Goal: Task Accomplishment & Management: Manage account settings

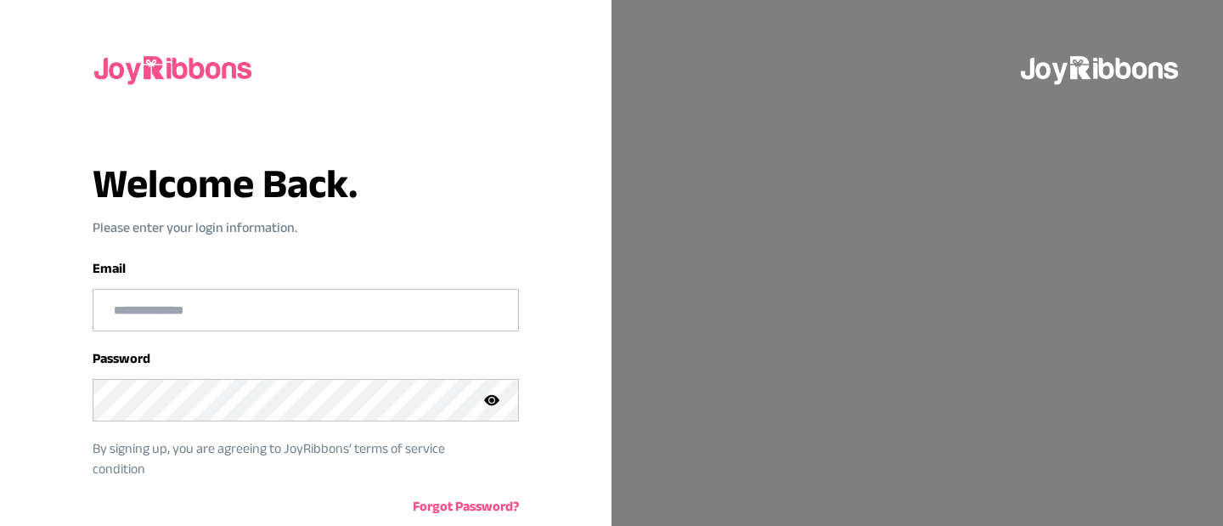
click at [423, 321] on input "email" at bounding box center [305, 310] width 425 height 41
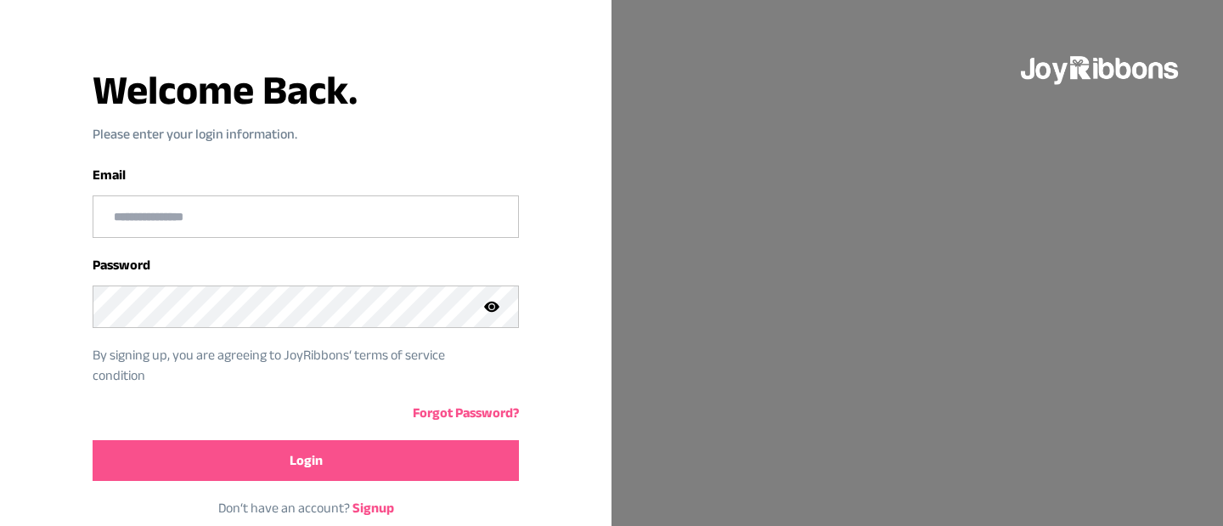
scroll to position [127, 0]
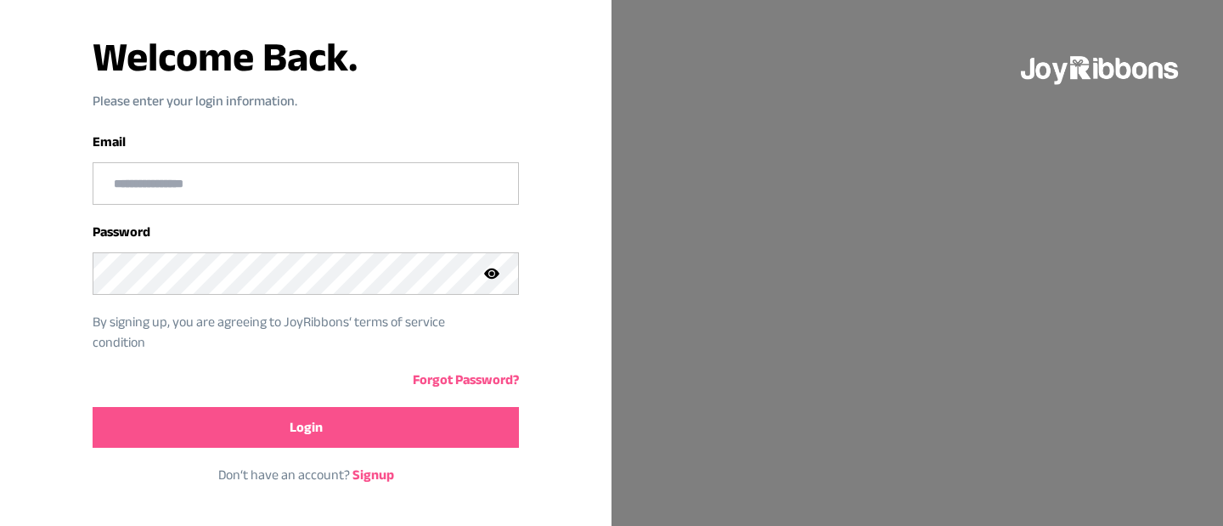
click at [367, 473] on link "Signup" at bounding box center [374, 474] width 42 height 14
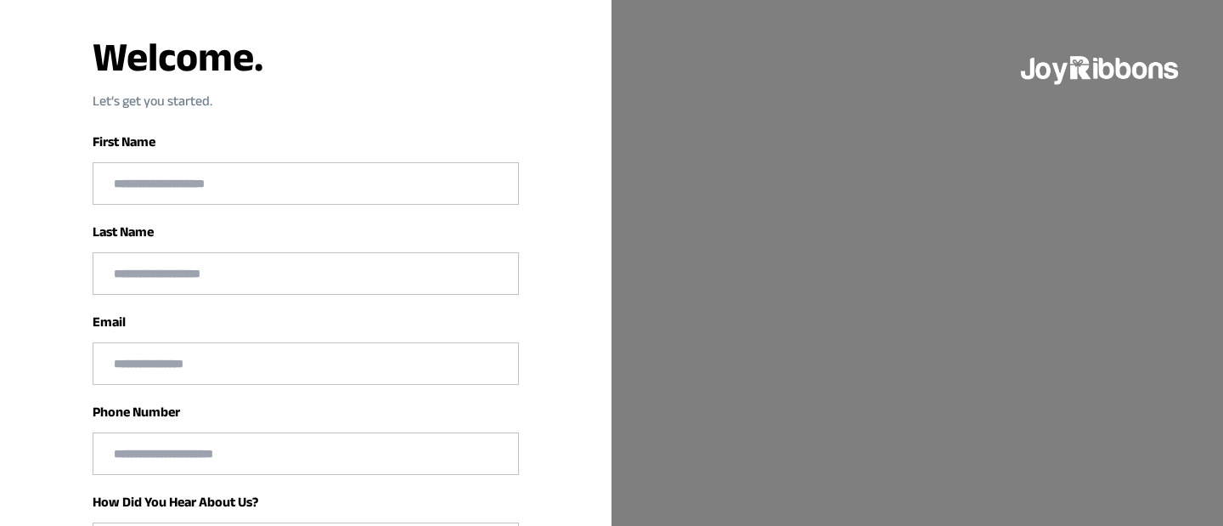
click at [227, 188] on input "text" at bounding box center [305, 183] width 425 height 41
type input "******"
type input "*****"
type input "**********"
click at [241, 363] on input "email" at bounding box center [305, 363] width 425 height 41
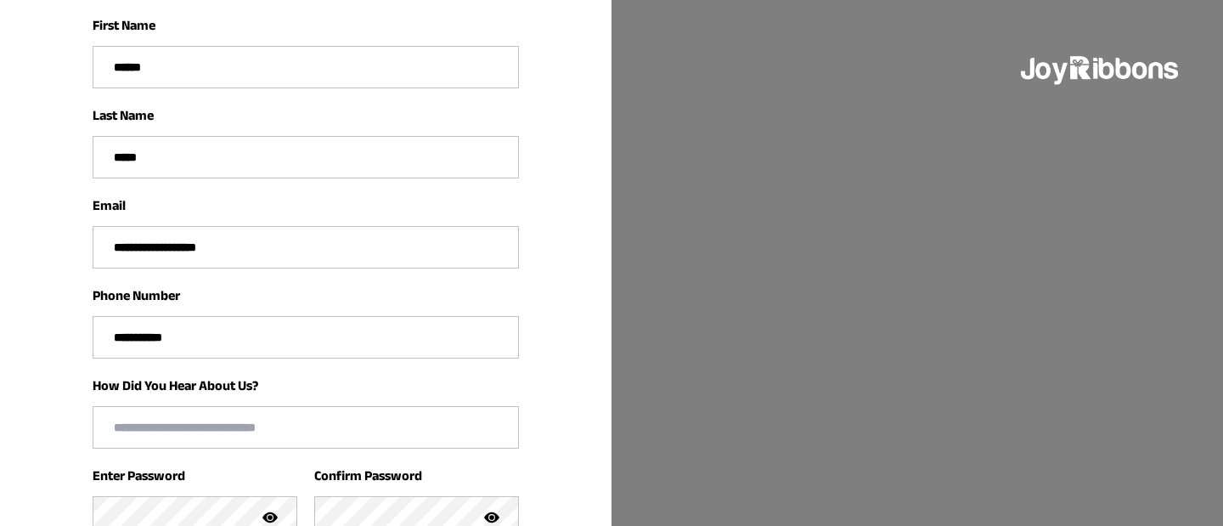
scroll to position [299, 0]
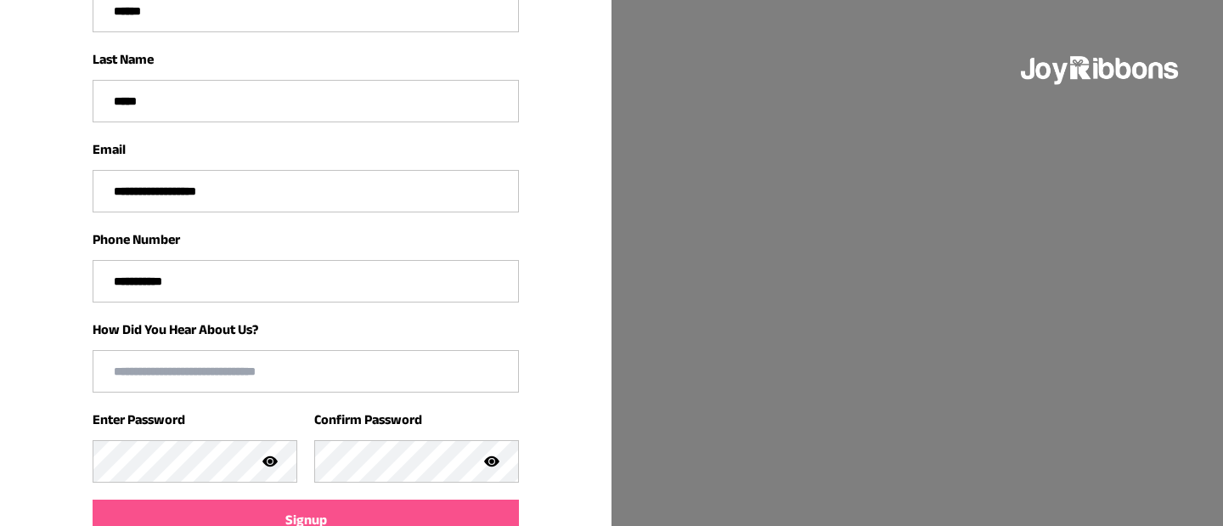
type input "**********"
drag, startPoint x: 224, startPoint y: 277, endPoint x: 14, endPoint y: 279, distance: 210.7
click at [14, 279] on div "**********" at bounding box center [306, 159] width 612 height 917
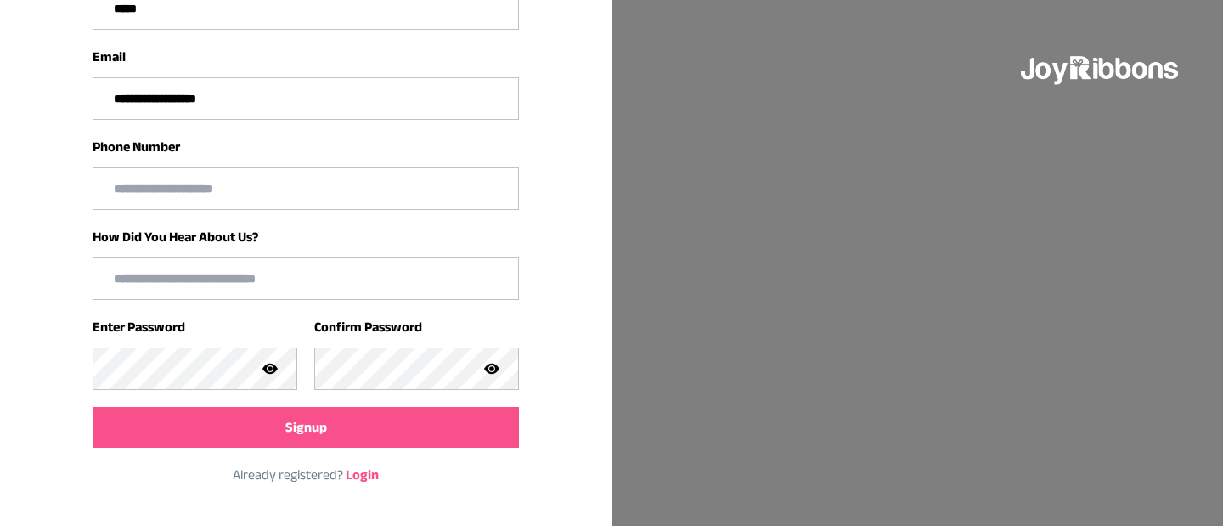
click at [274, 363] on icon at bounding box center [269, 368] width 15 height 15
click at [347, 432] on button "Signup" at bounding box center [306, 427] width 426 height 41
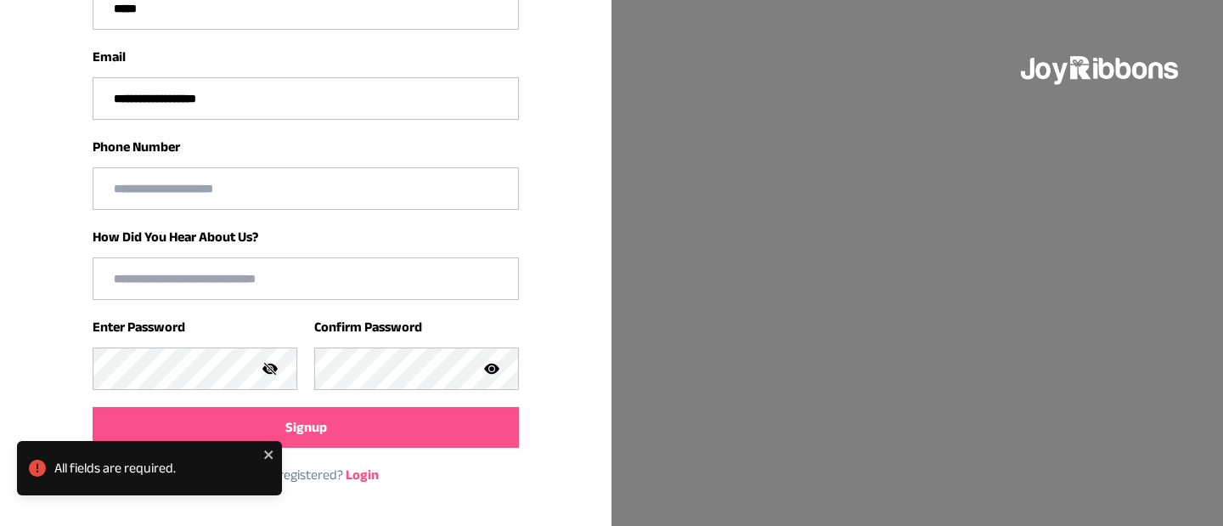
click at [151, 200] on input "tel" at bounding box center [305, 188] width 425 height 41
type input "**********"
click at [211, 270] on input "text" at bounding box center [305, 278] width 425 height 41
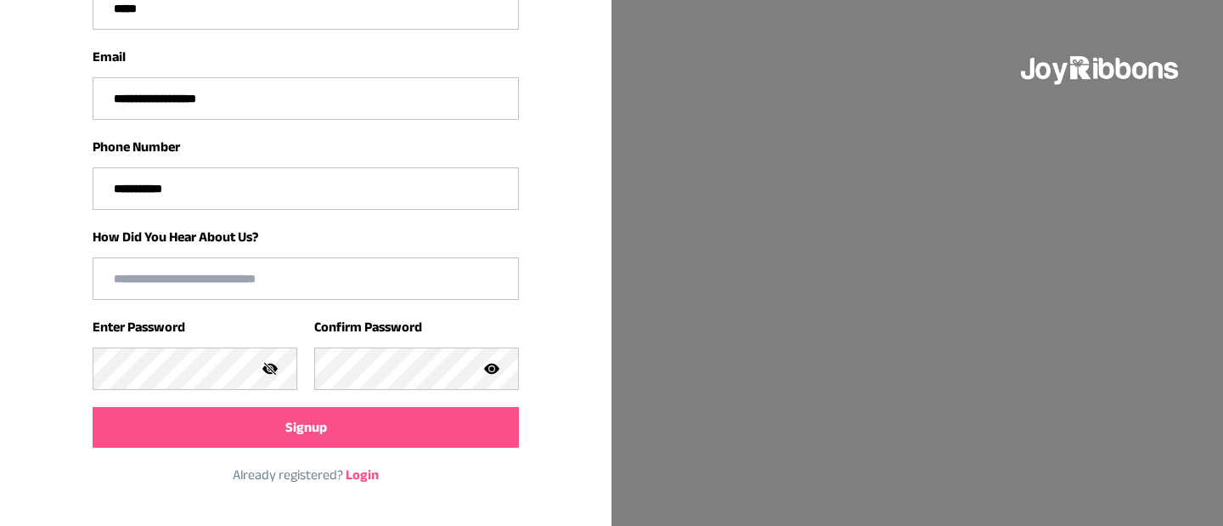
click at [198, 197] on input "**********" at bounding box center [305, 188] width 425 height 41
click at [473, 237] on div "How Did You Hear About Us?" at bounding box center [306, 263] width 426 height 73
click at [353, 268] on input "text" at bounding box center [305, 278] width 425 height 41
click at [400, 428] on button "Signup" at bounding box center [306, 427] width 426 height 41
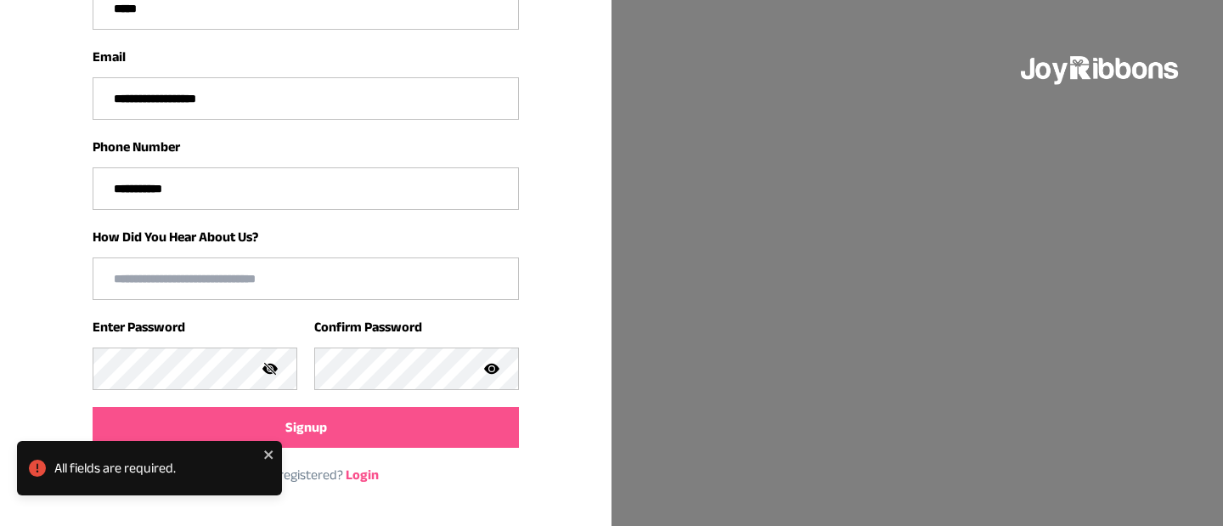
click at [281, 279] on input "text" at bounding box center [305, 278] width 425 height 41
type input "******"
click at [465, 423] on button "Signup" at bounding box center [306, 427] width 426 height 41
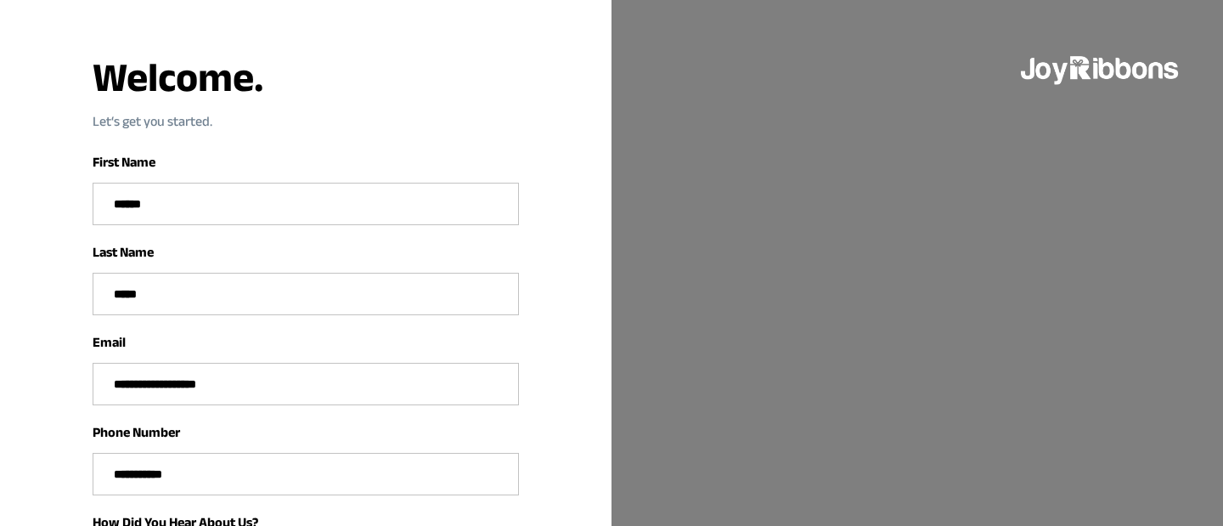
scroll to position [0, 0]
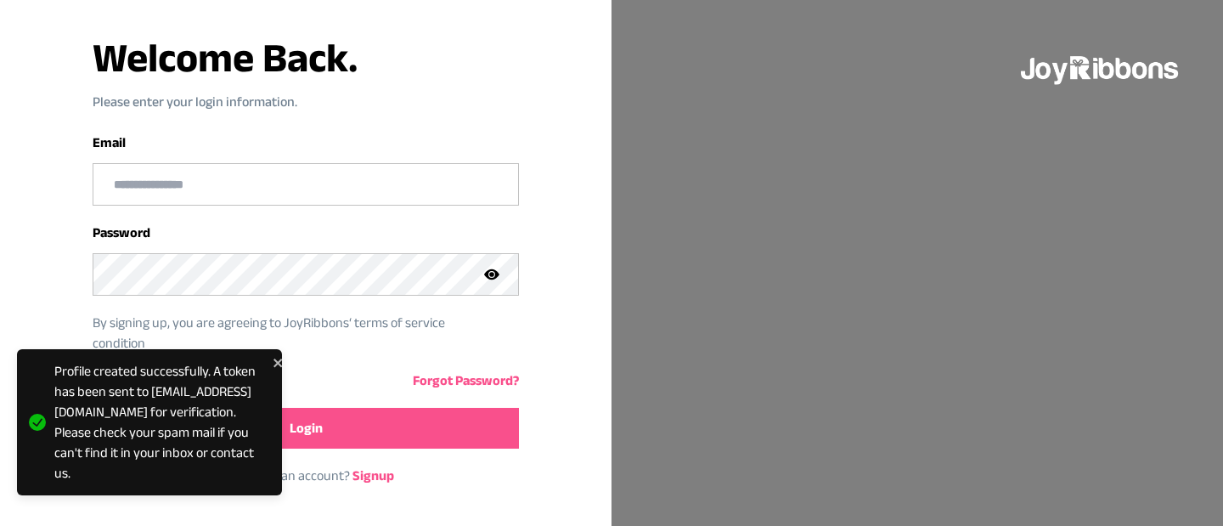
scroll to position [127, 0]
click at [326, 186] on input "email" at bounding box center [305, 183] width 425 height 41
click at [316, 189] on input "email" at bounding box center [305, 183] width 425 height 41
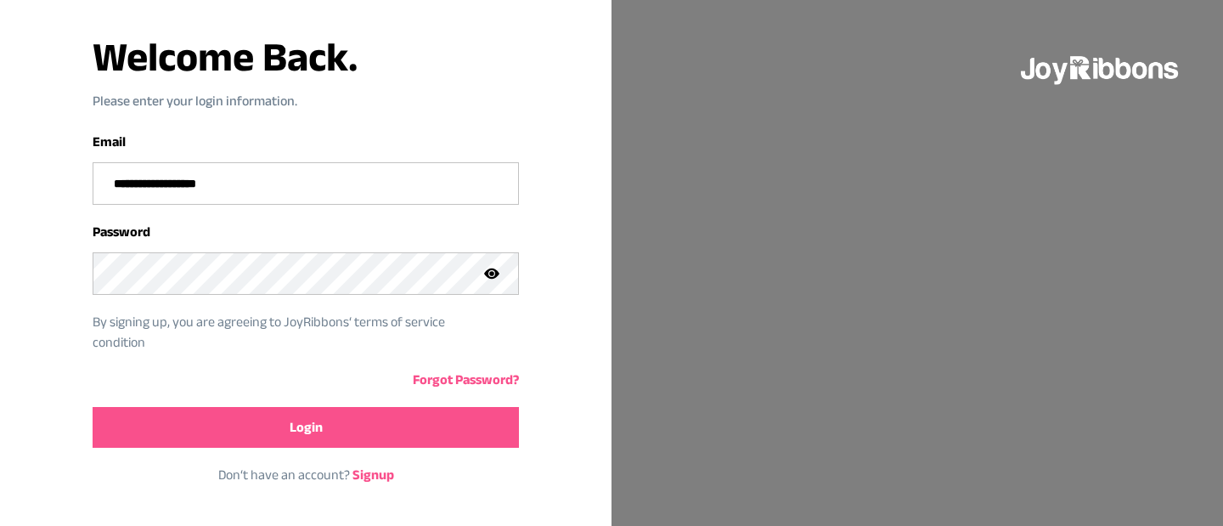
type input "**********"
click at [341, 430] on button "Login" at bounding box center [306, 427] width 426 height 41
click at [499, 280] on div at bounding box center [501, 273] width 34 height 41
click at [344, 415] on button "Login" at bounding box center [306, 427] width 426 height 41
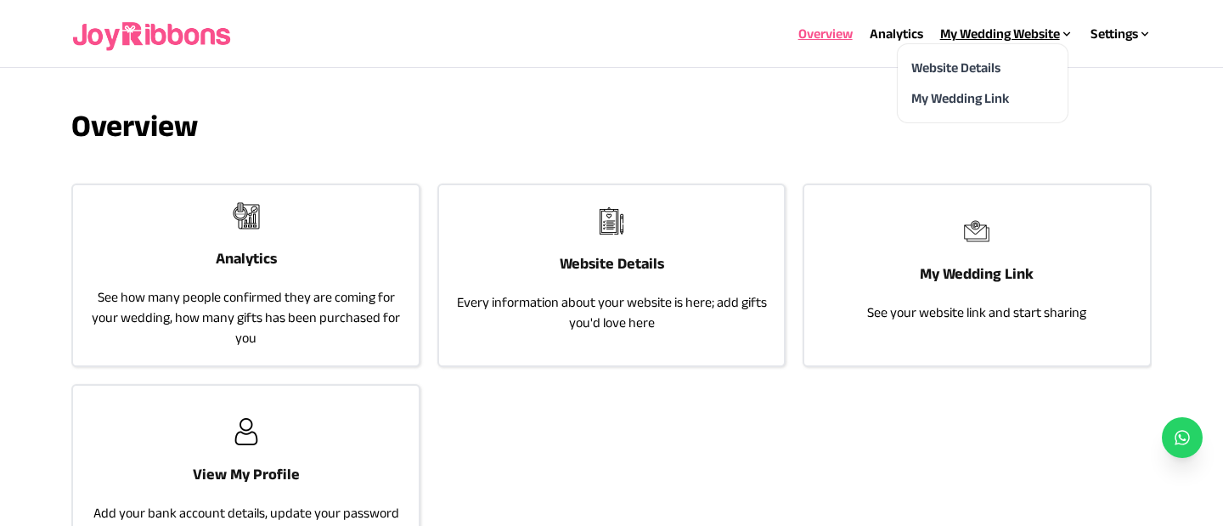
click at [968, 31] on div "My Wedding Website" at bounding box center [1006, 34] width 133 height 20
click at [959, 88] on div "My Wedding Link" at bounding box center [982, 98] width 143 height 20
click at [1023, 38] on div "My Wedding Website" at bounding box center [1006, 34] width 133 height 20
click at [951, 65] on link "Website Details" at bounding box center [955, 67] width 89 height 14
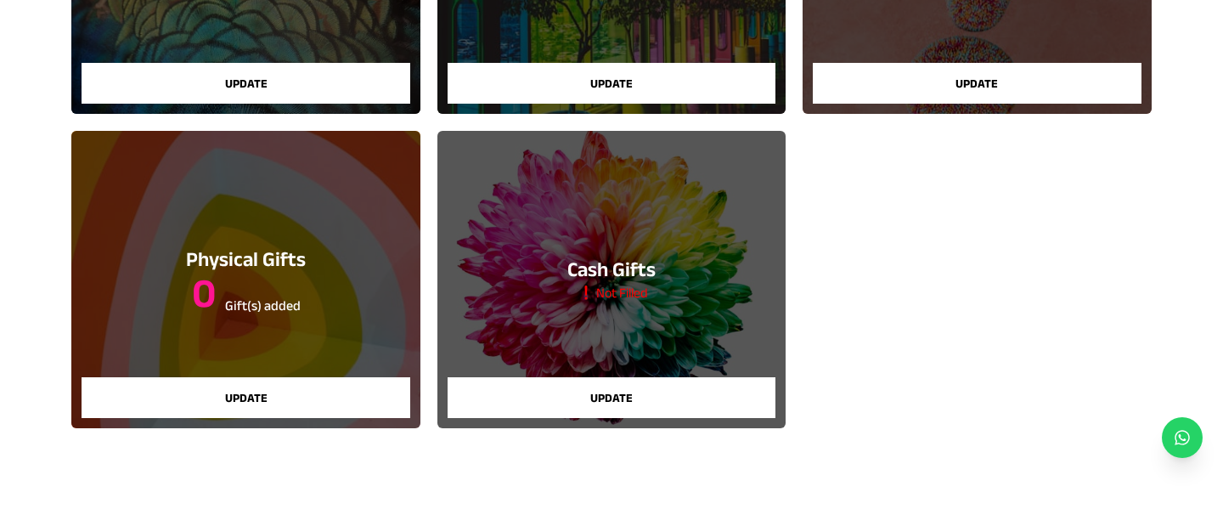
scroll to position [432, 0]
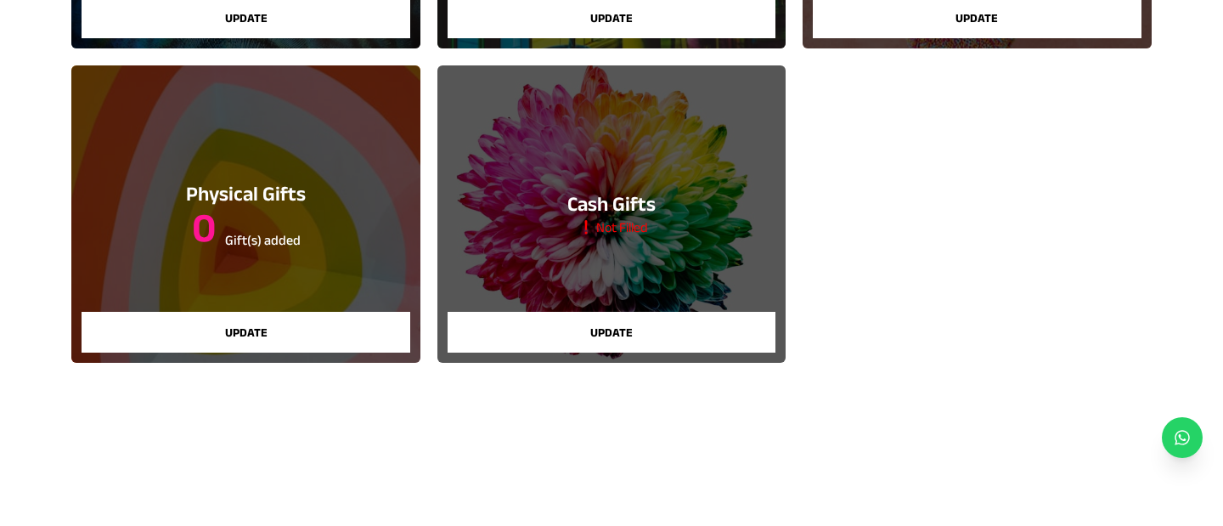
click at [269, 327] on button "Update" at bounding box center [246, 332] width 328 height 41
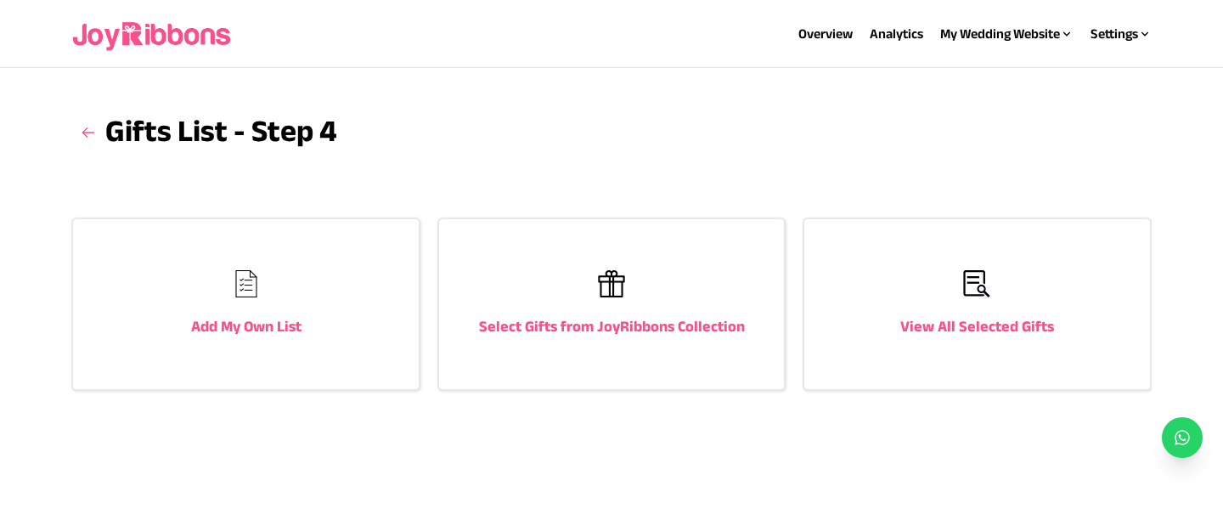
click at [681, 275] on div "Select Gifts from JoyRibbons Collection" at bounding box center [611, 304] width 345 height 170
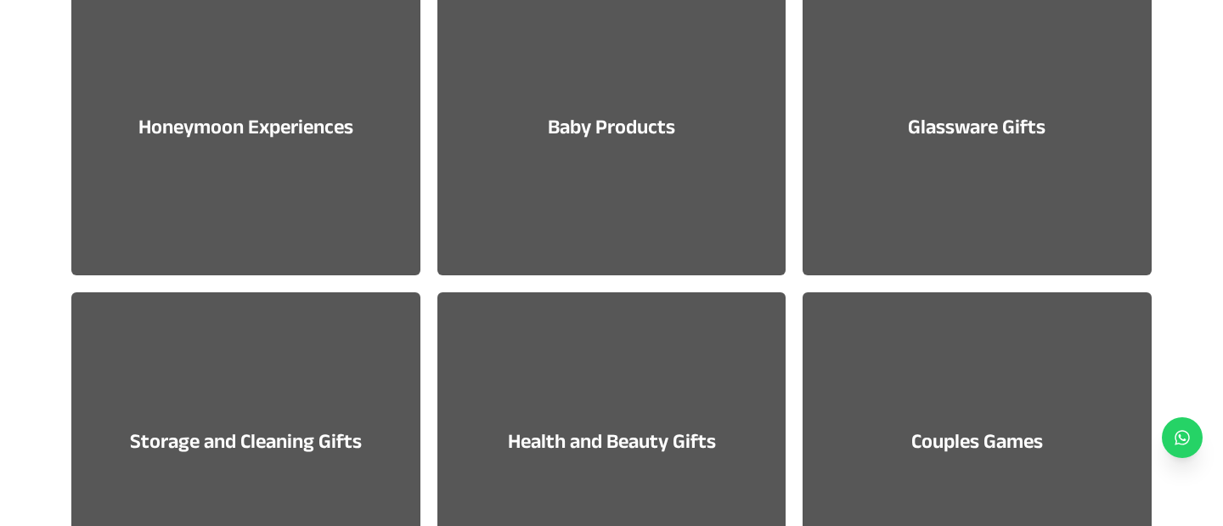
scroll to position [323, 0]
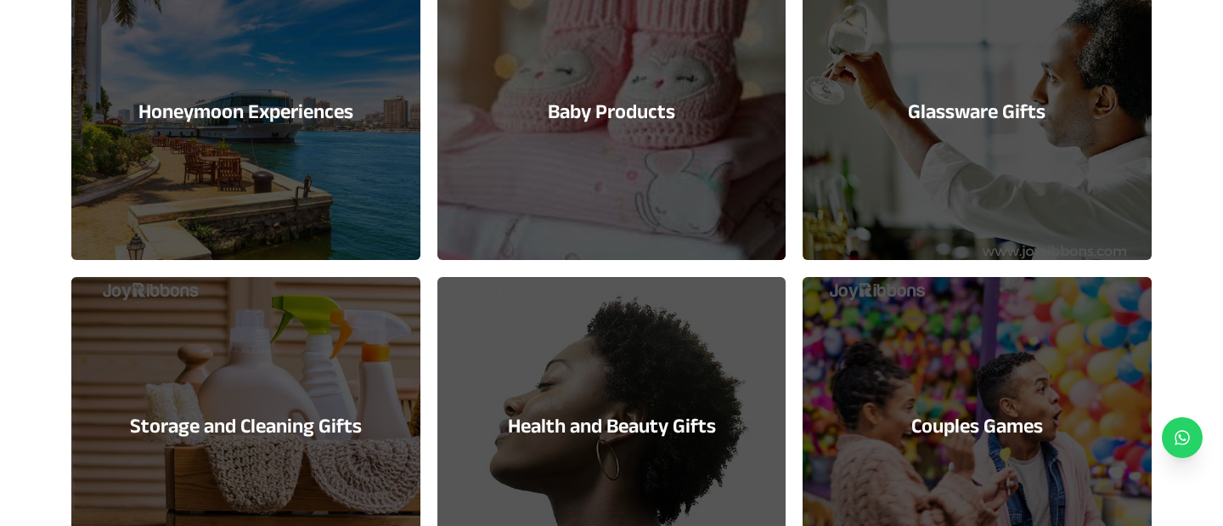
click at [956, 116] on h3 "Glassware Gifts" at bounding box center [977, 111] width 138 height 27
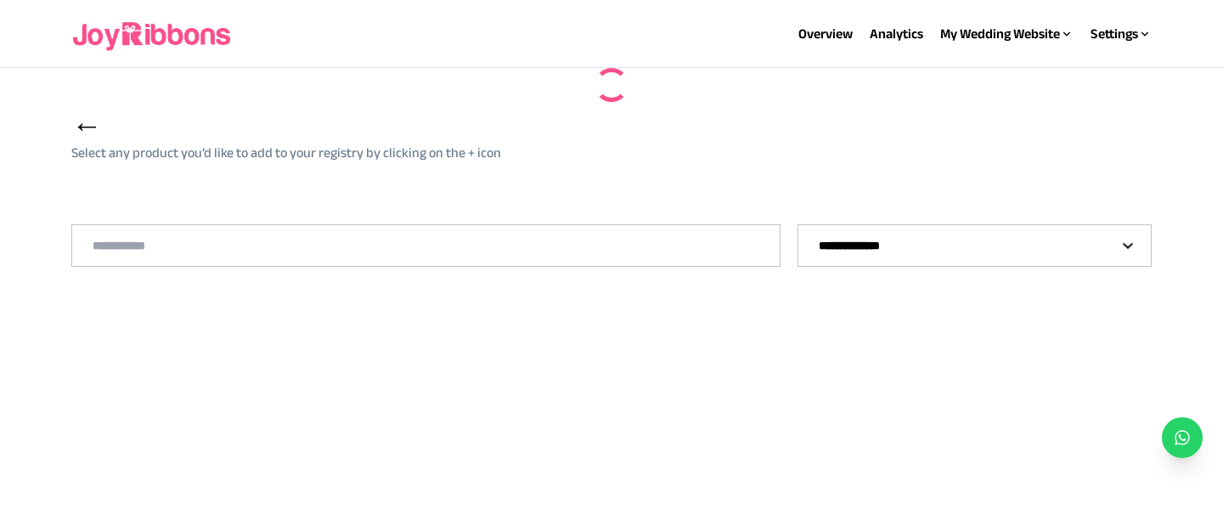
select select "**"
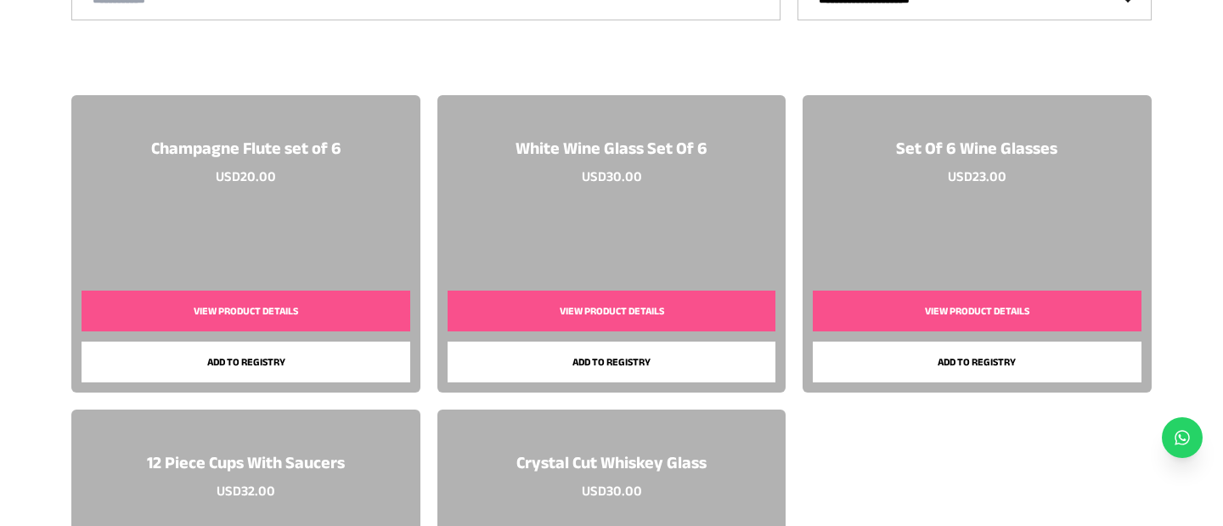
scroll to position [252, 0]
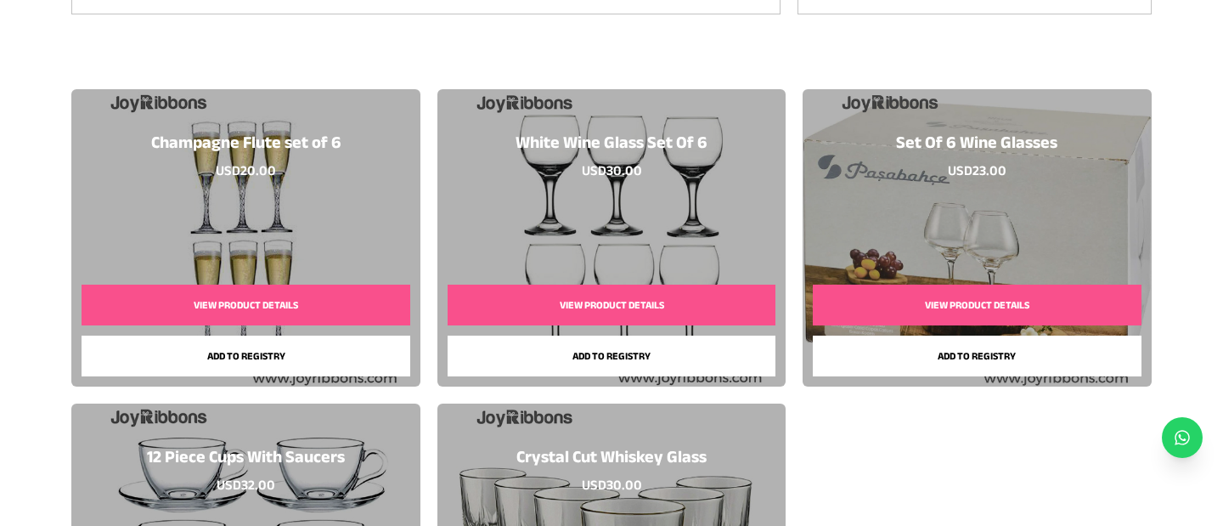
click at [573, 298] on button "View Product Details" at bounding box center [612, 305] width 328 height 41
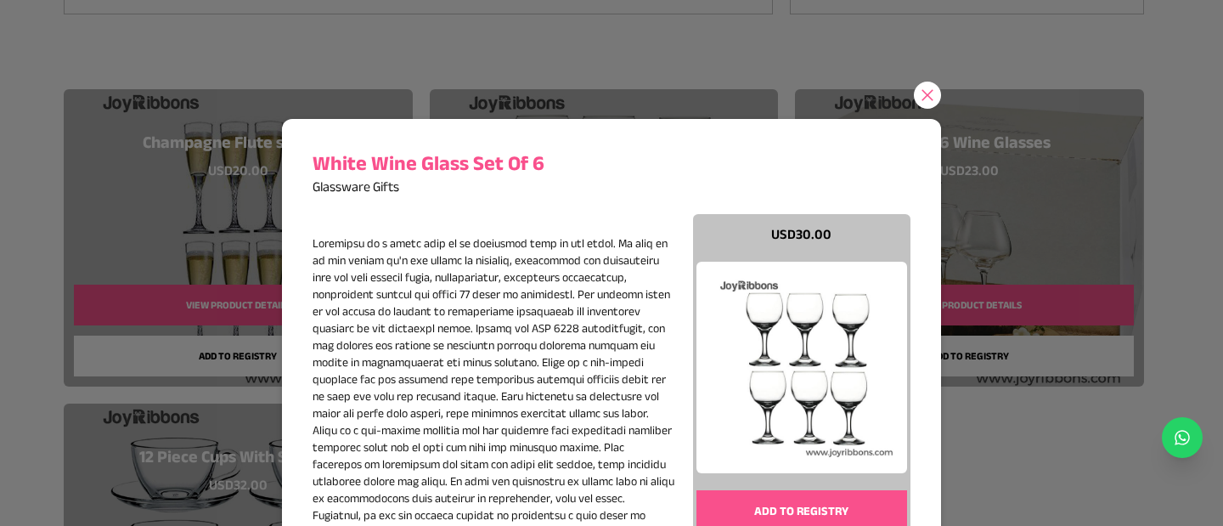
scroll to position [164, 0]
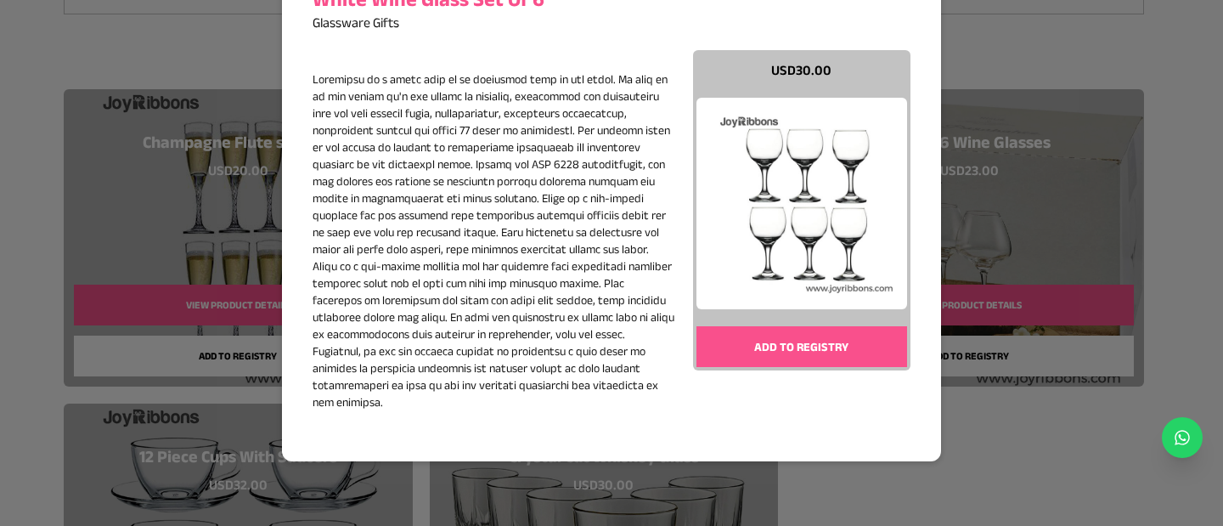
click at [826, 347] on button "Add to registry" at bounding box center [803, 346] width 212 height 41
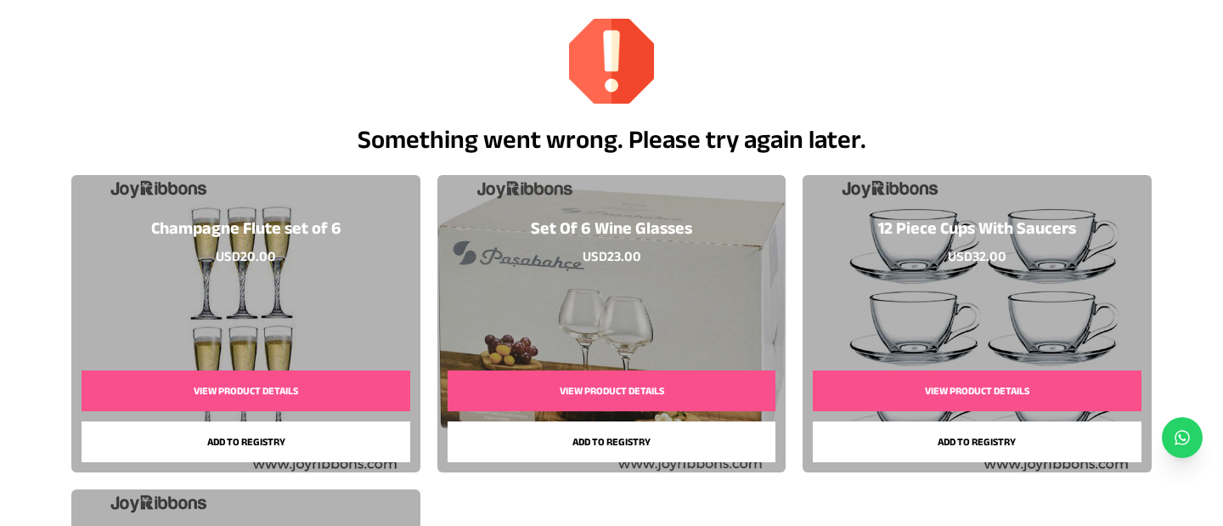
scroll to position [306, 0]
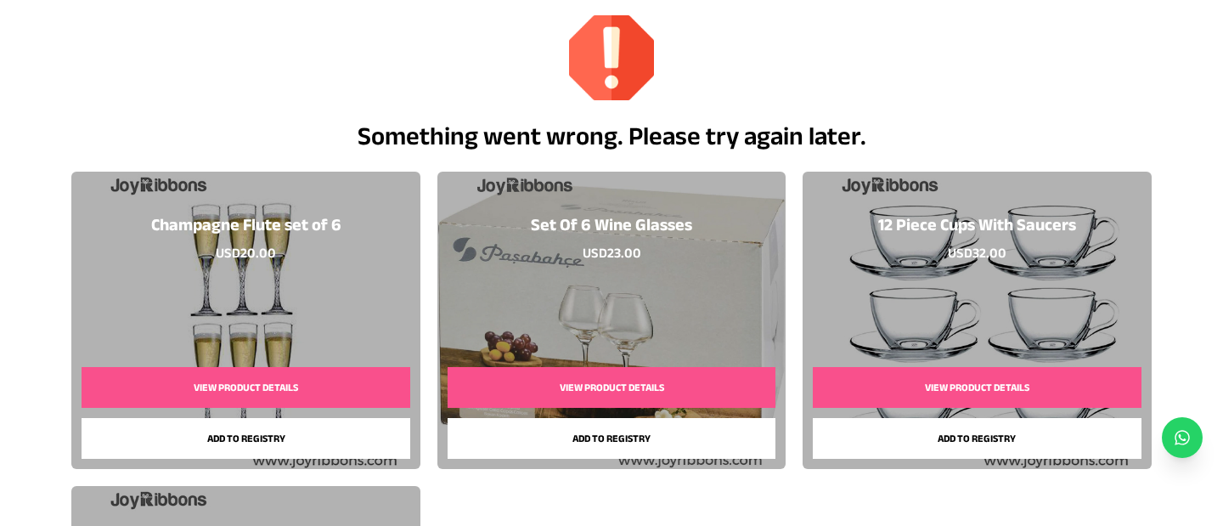
click at [954, 445] on button "Add to registry" at bounding box center [977, 438] width 328 height 41
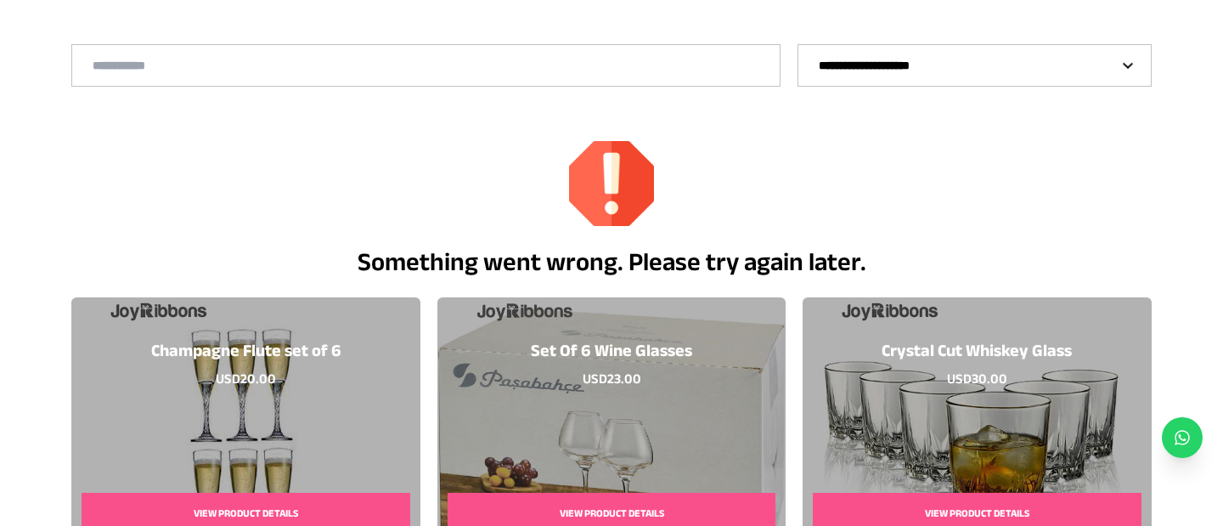
scroll to position [0, 0]
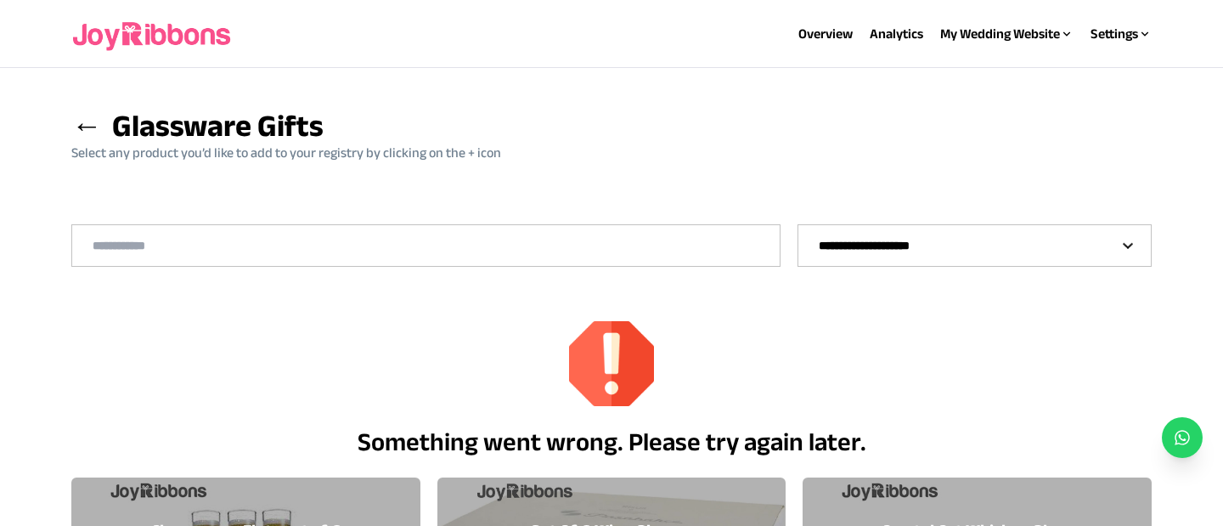
click at [72, 127] on span "←" at bounding box center [86, 125] width 31 height 33
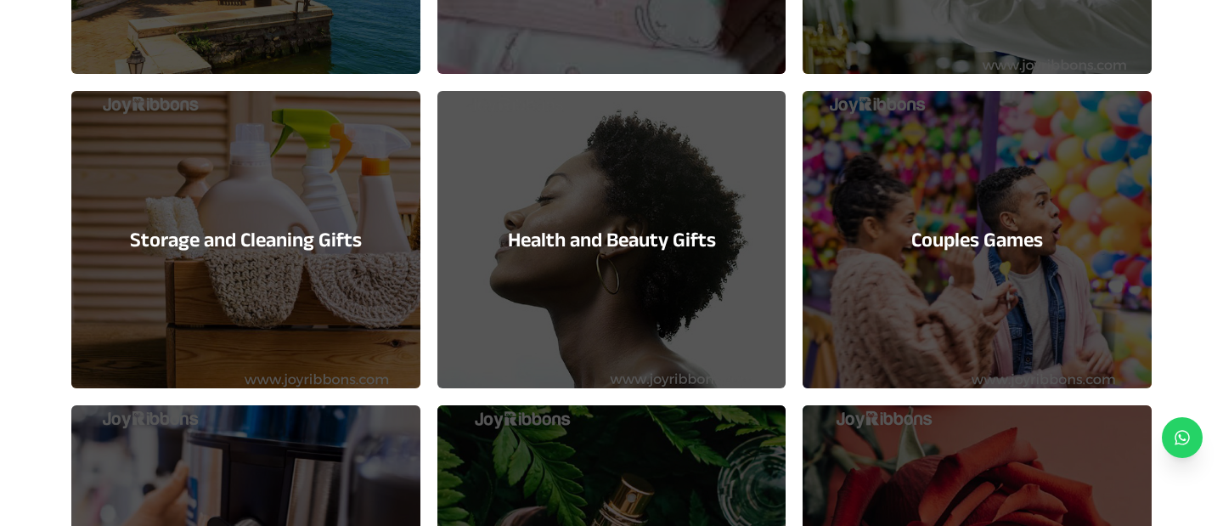
scroll to position [511, 0]
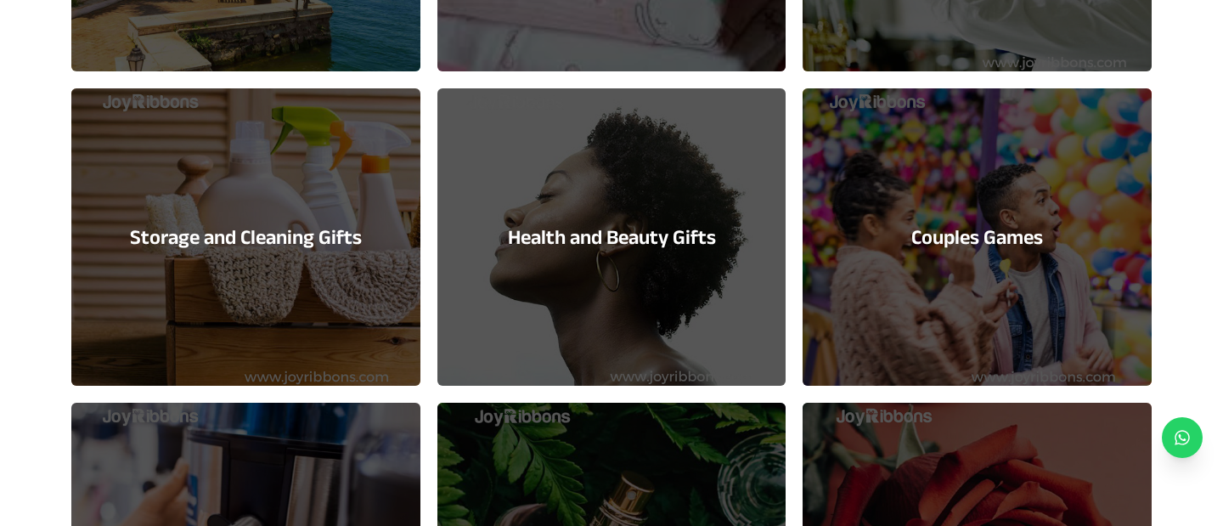
click at [609, 373] on div "Health and Beauty Gifts" at bounding box center [611, 236] width 348 height 297
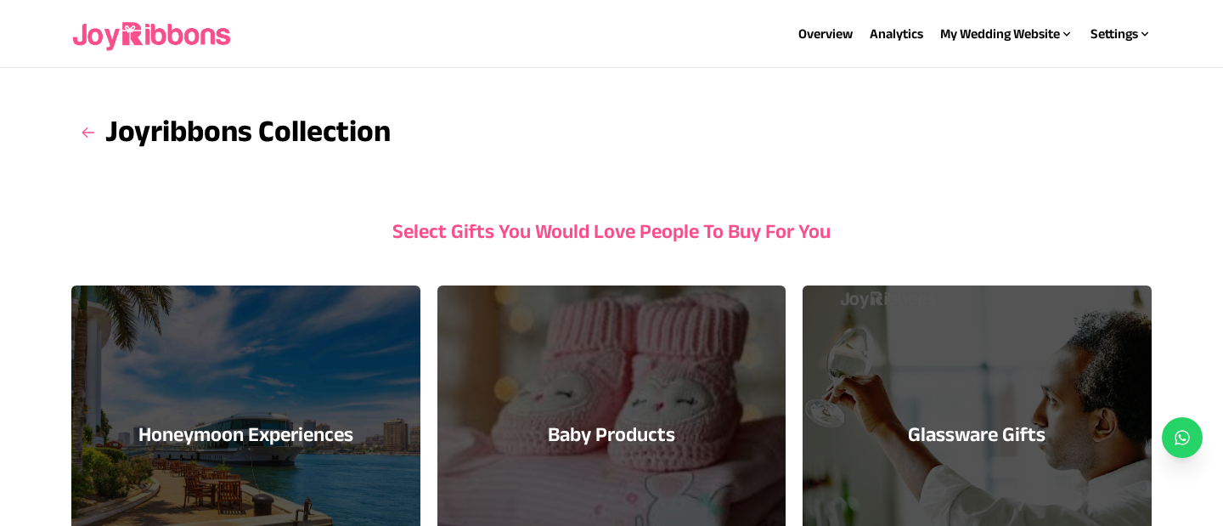
select select "**"
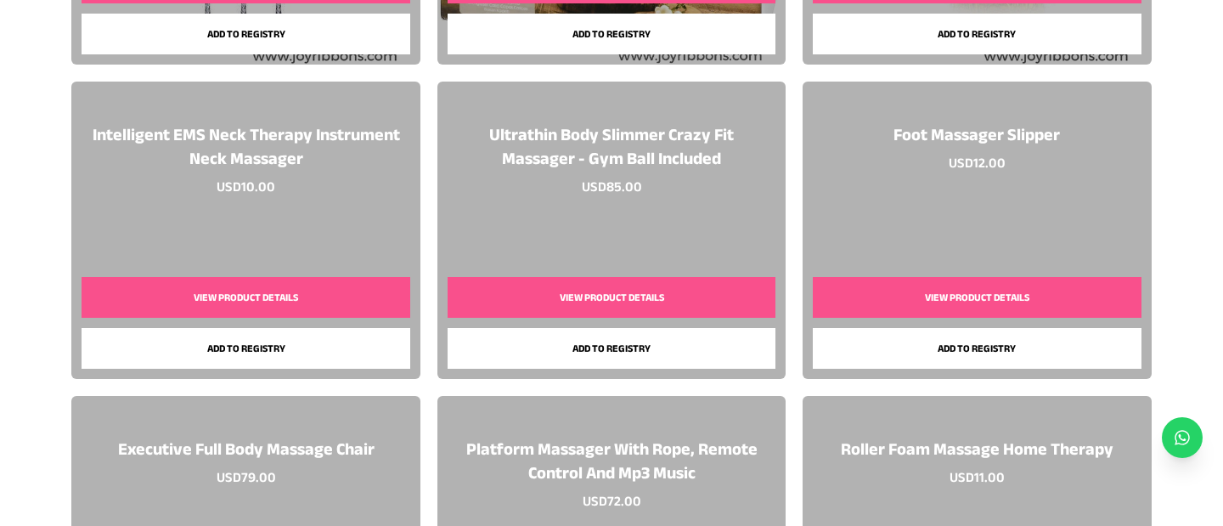
scroll to position [645, 0]
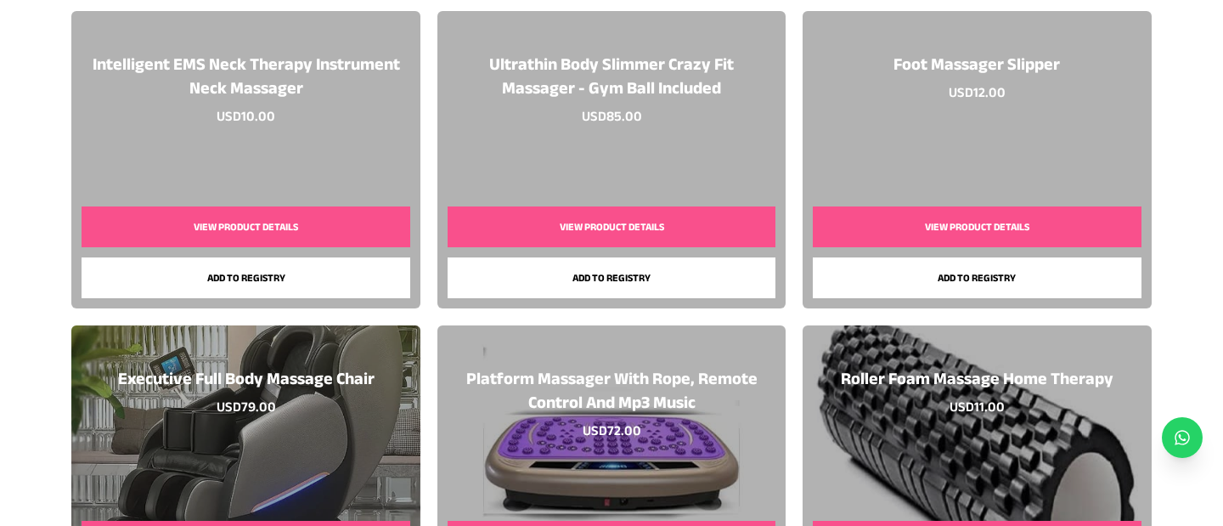
click at [588, 293] on button "Add to registry" at bounding box center [612, 277] width 328 height 41
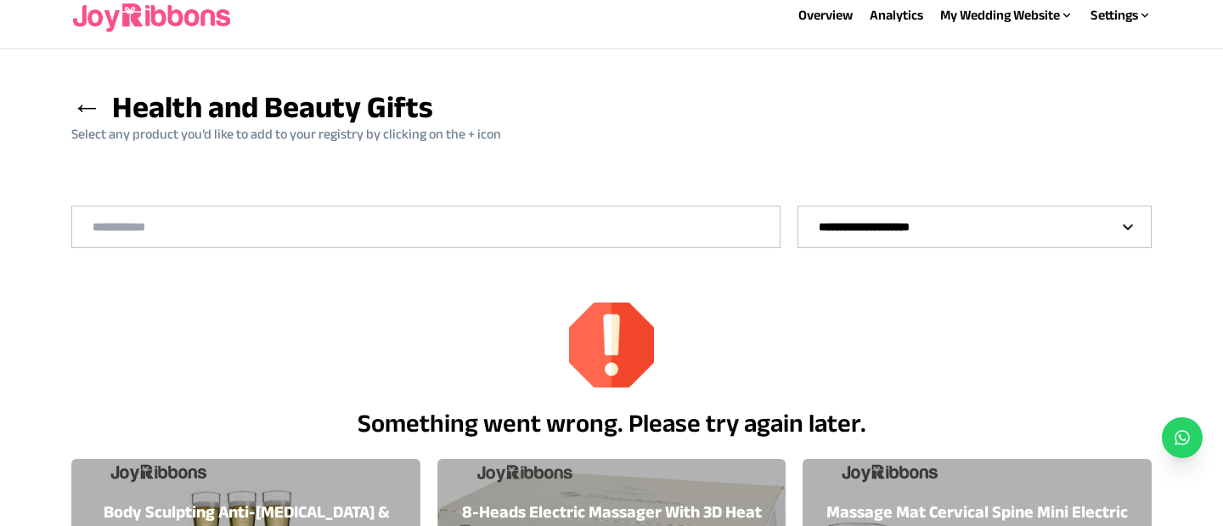
scroll to position [0, 0]
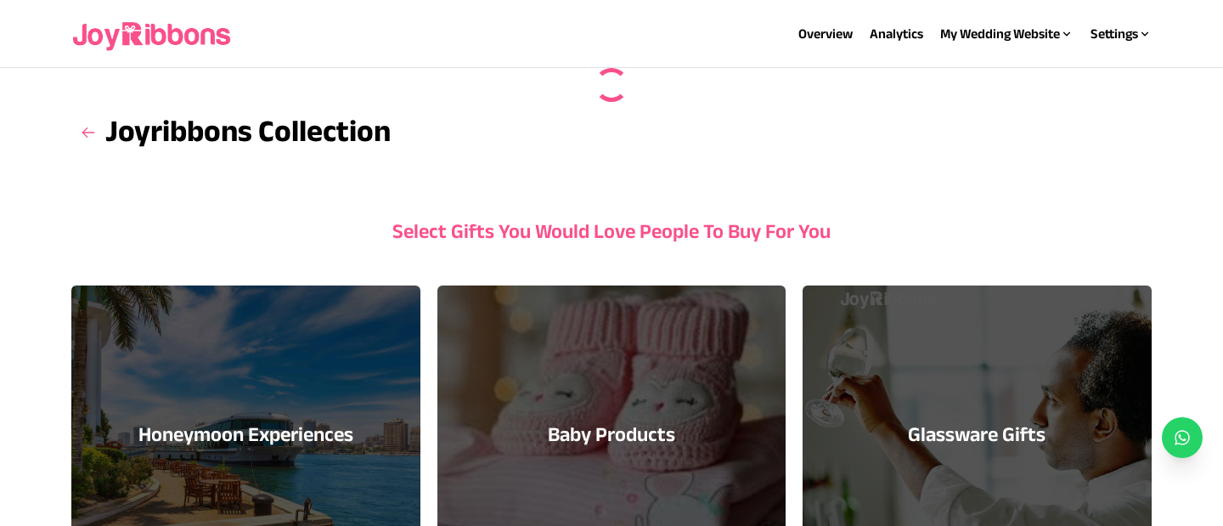
scroll to position [511, 0]
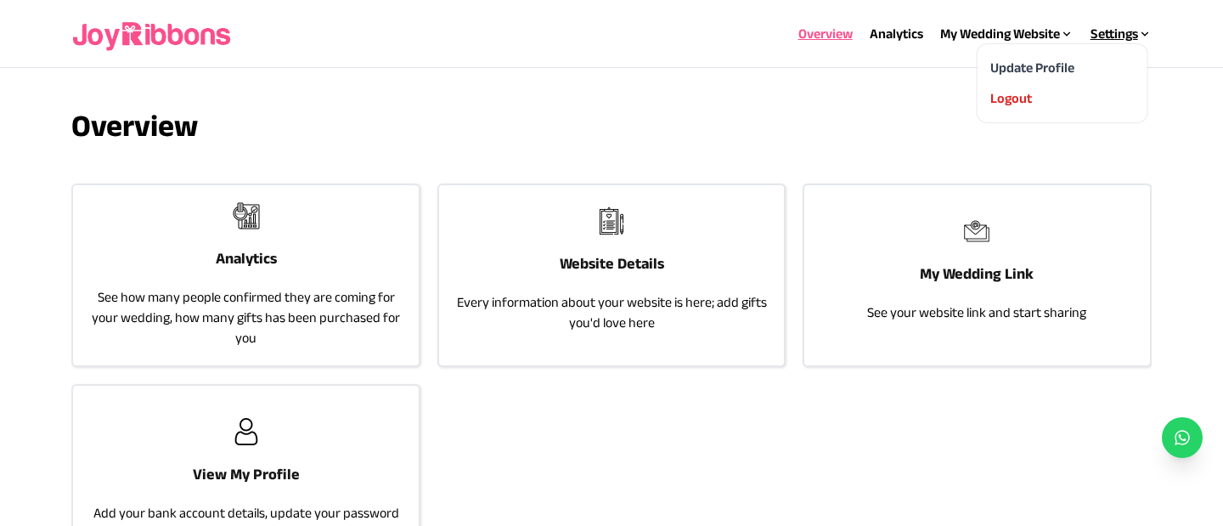
click at [1104, 47] on div "Update Profile Logout" at bounding box center [1062, 83] width 170 height 78
